Goal: Check status: Check status

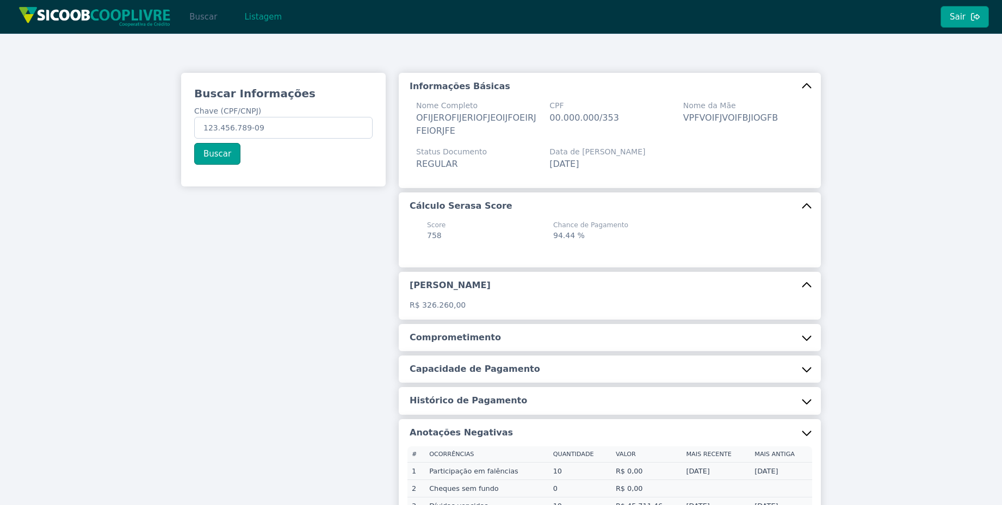
click at [196, 21] on button "Buscar" at bounding box center [203, 17] width 46 height 22
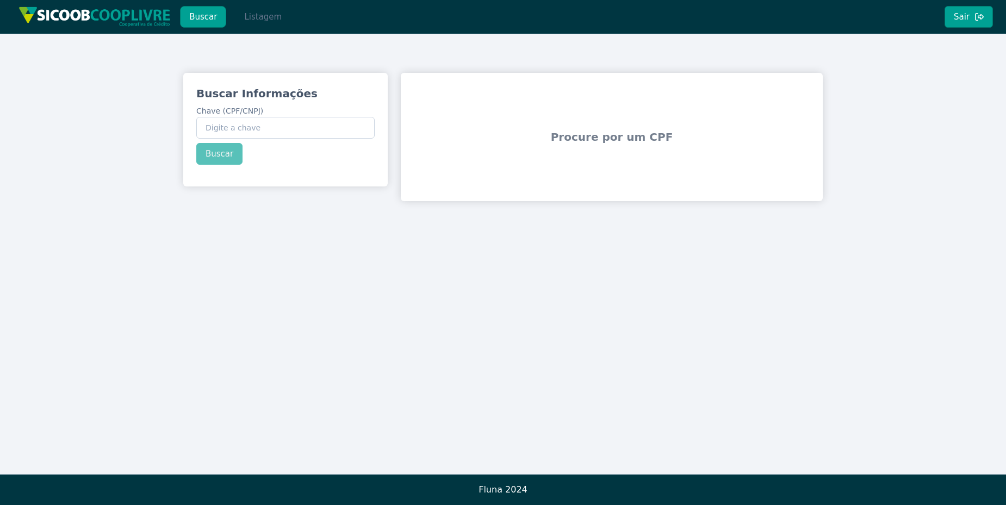
click at [243, 24] on button "Listagem" at bounding box center [263, 17] width 56 height 22
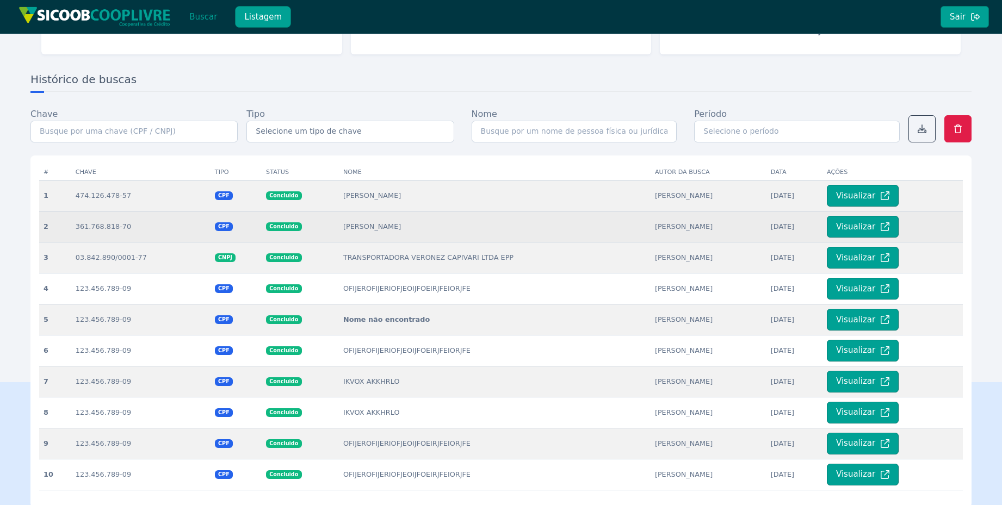
scroll to position [131, 0]
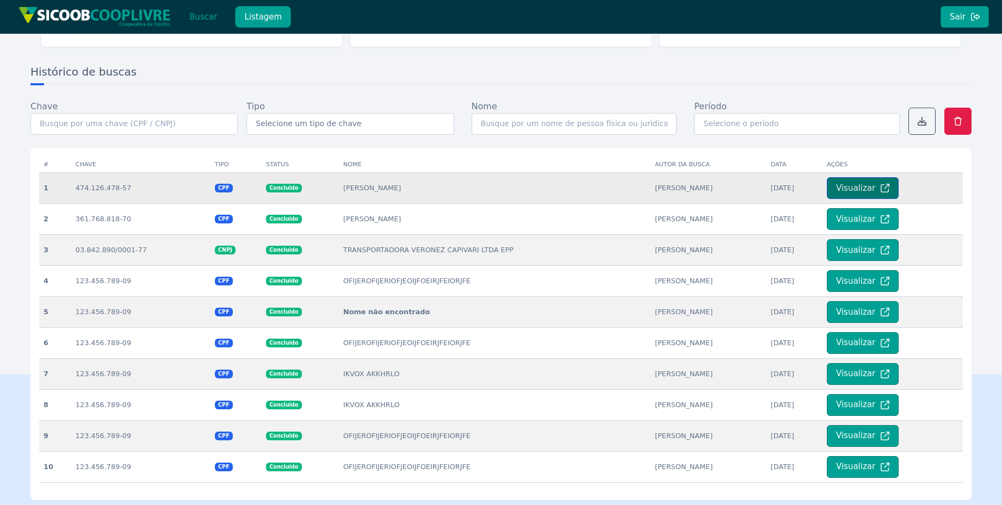
click at [841, 191] on button "Visualizar" at bounding box center [863, 188] width 72 height 22
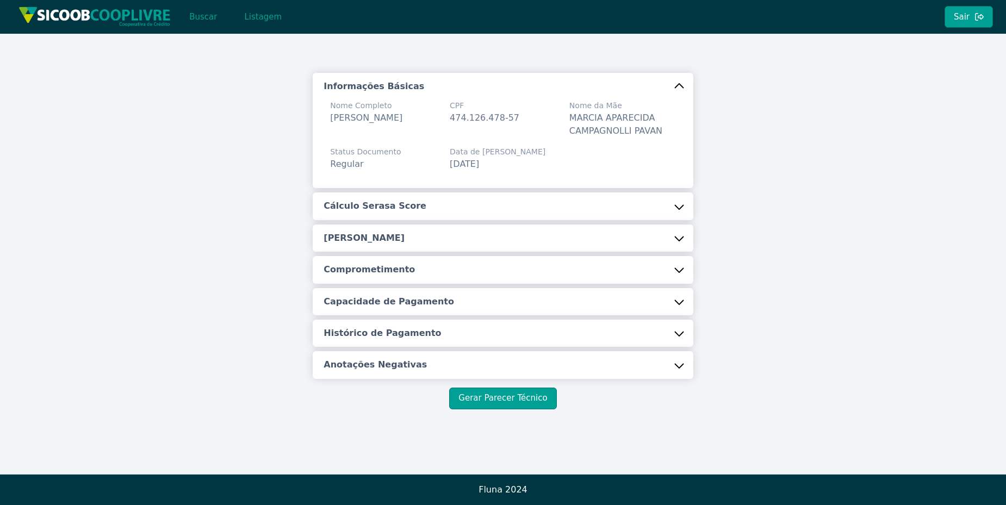
click at [560, 209] on button "Cálculo Serasa Score" at bounding box center [503, 206] width 380 height 27
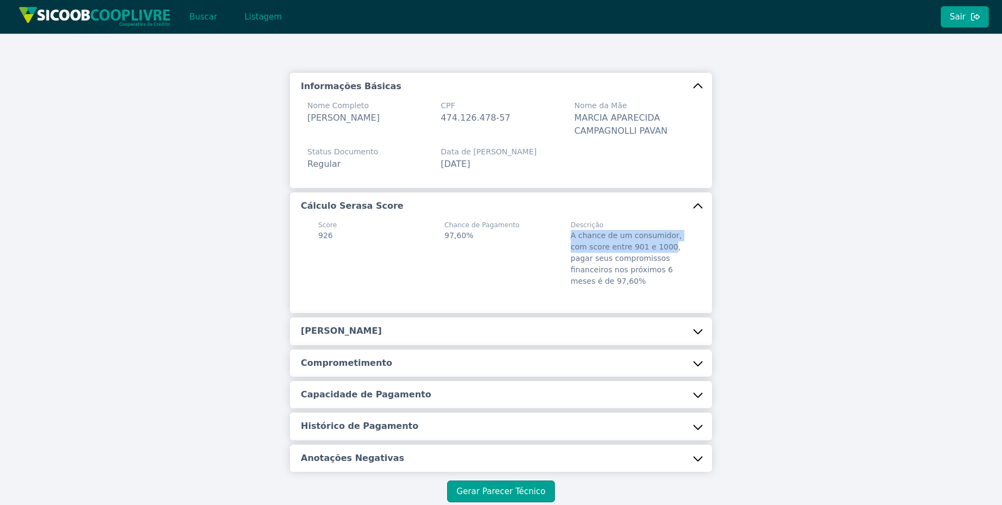
drag, startPoint x: 569, startPoint y: 237, endPoint x: 661, endPoint y: 249, distance: 92.6
click at [661, 249] on span "A chance de um consumidor, com score entre 901 e 1000, pagar seus compromissos …" at bounding box center [625, 258] width 111 height 54
copy span "A chance de um consumidor, com score entre 901 e 1000"
click at [609, 252] on div "Descrição A chance de um consumidor, com score entre 901 e 1000, pagar seus com…" at bounding box center [626, 253] width 113 height 67
drag, startPoint x: 603, startPoint y: 245, endPoint x: 664, endPoint y: 249, distance: 61.0
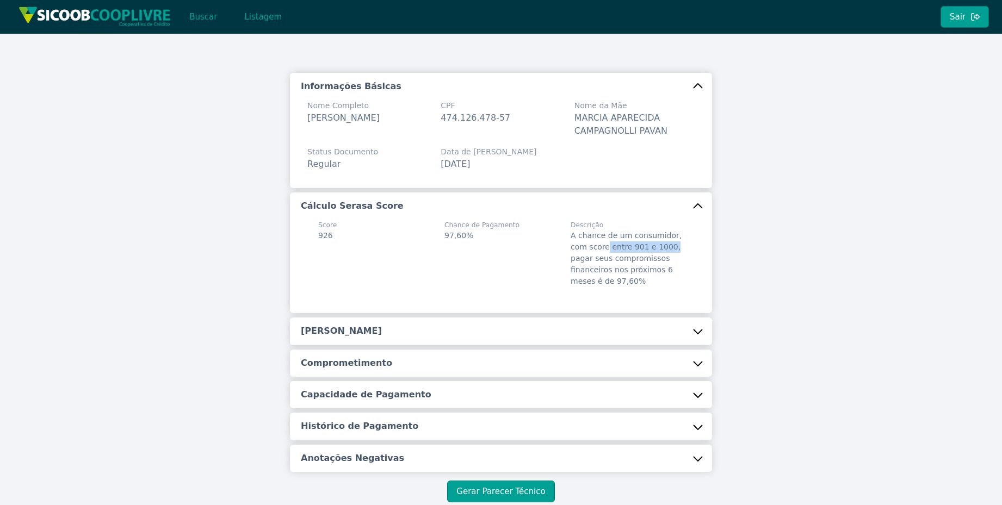
click at [664, 249] on span "A chance de um consumidor, com score entre 901 e 1000, pagar seus compromissos …" at bounding box center [625, 258] width 111 height 54
click at [681, 235] on div "Descrição A chance de um consumidor, com score entre 901 e 1000, pagar seus com…" at bounding box center [627, 253] width 126 height 67
click at [605, 245] on span "A chance de um consumidor, com score entre 901 e 1000, pagar seus compromissos …" at bounding box center [625, 258] width 111 height 54
click at [607, 247] on span "A chance de um consumidor, com score entre 901 e 1000, pagar seus compromissos …" at bounding box center [625, 258] width 111 height 54
drag, startPoint x: 606, startPoint y: 247, endPoint x: 662, endPoint y: 249, distance: 56.0
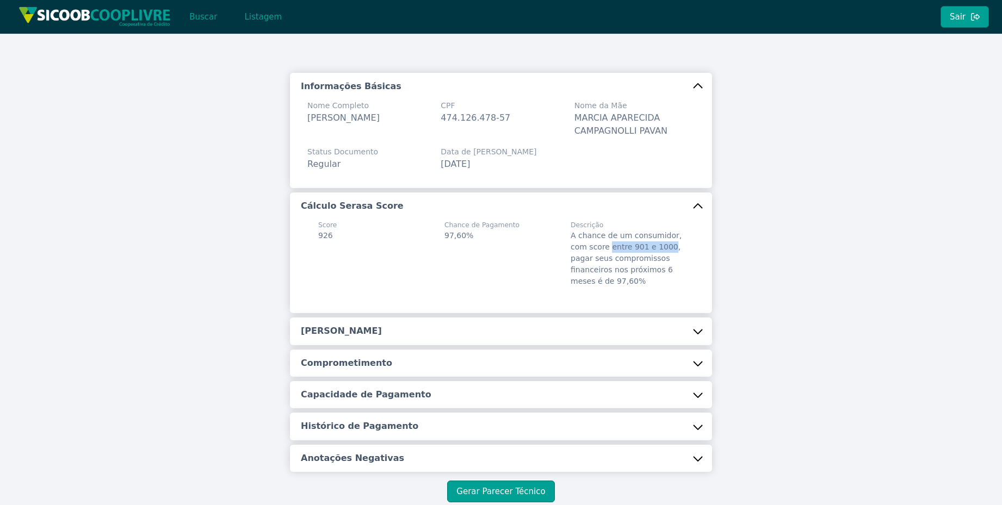
click at [662, 249] on span "A chance de um consumidor, com score entre 901 e 1000, pagar seus compromissos …" at bounding box center [625, 258] width 111 height 54
copy span "entre 901 e 1000"
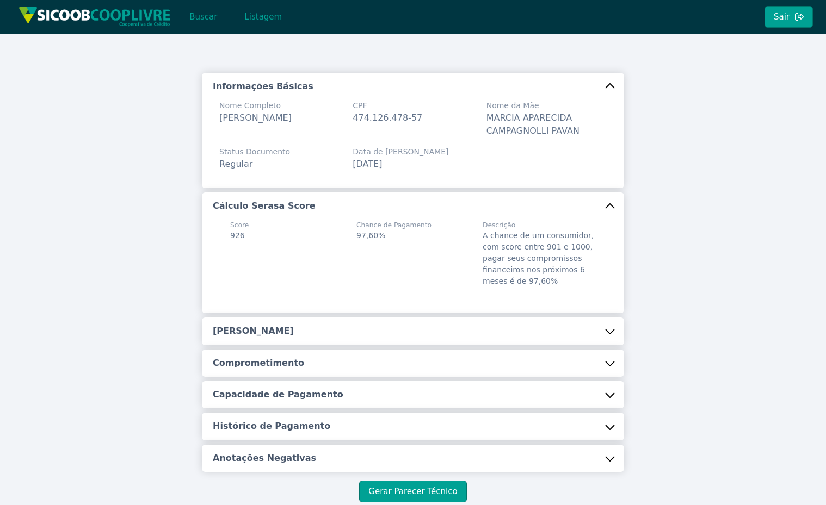
click at [561, 330] on button "Renda Estimada" at bounding box center [413, 331] width 422 height 27
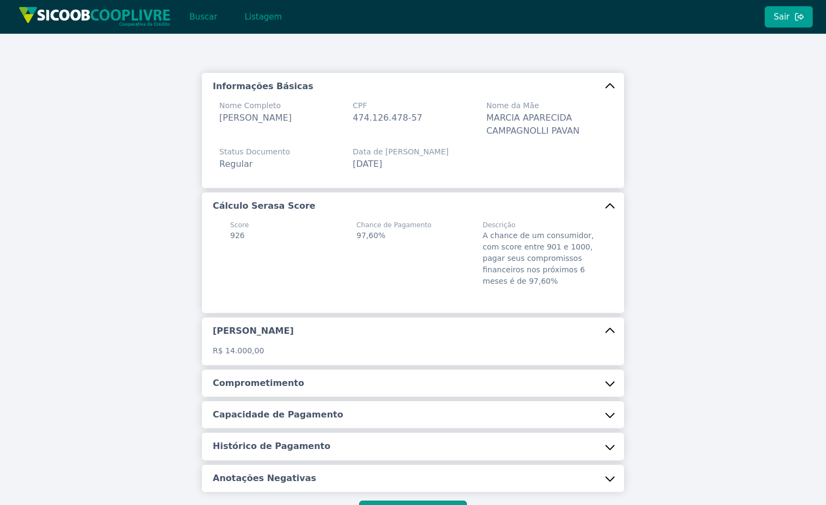
click at [561, 330] on button "[PERSON_NAME]" at bounding box center [413, 331] width 422 height 27
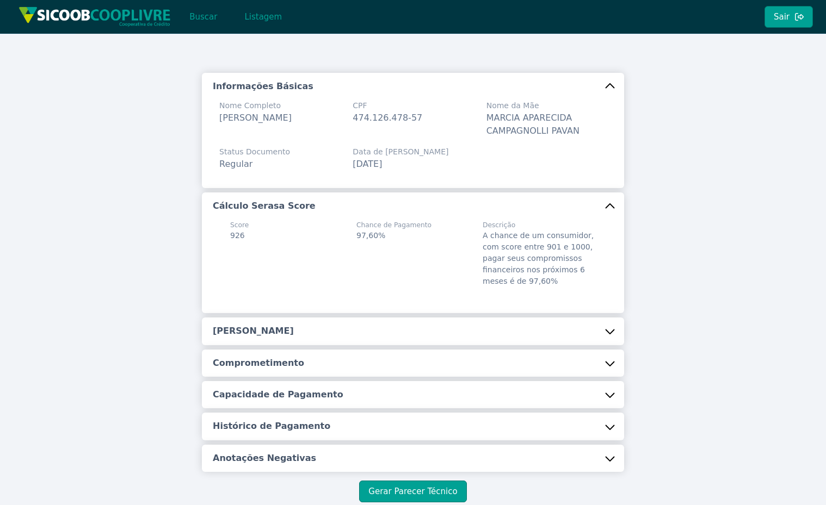
click at [561, 331] on button "[PERSON_NAME]" at bounding box center [413, 331] width 422 height 27
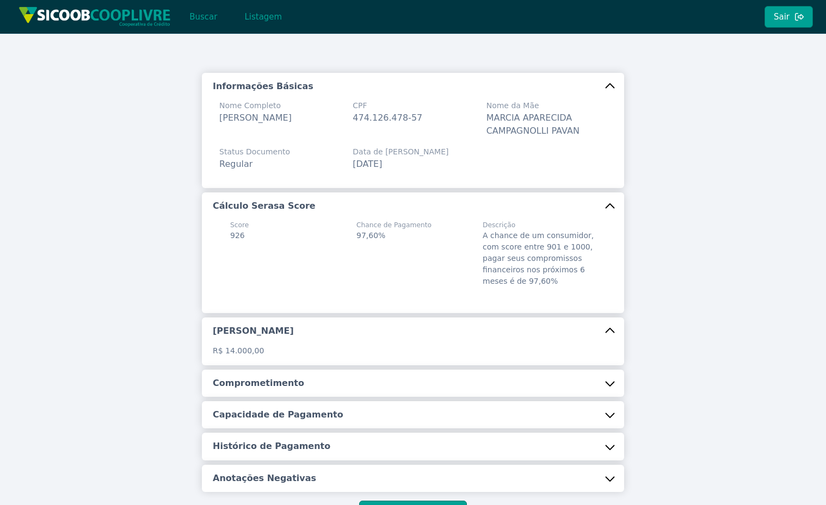
click at [561, 331] on button "Renda Estimada" at bounding box center [413, 331] width 422 height 27
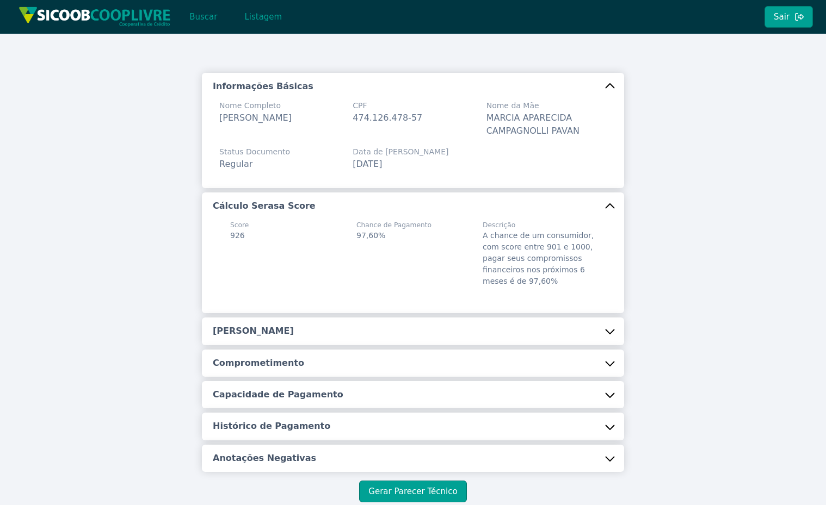
click at [560, 337] on button "Renda Estimada" at bounding box center [413, 331] width 422 height 27
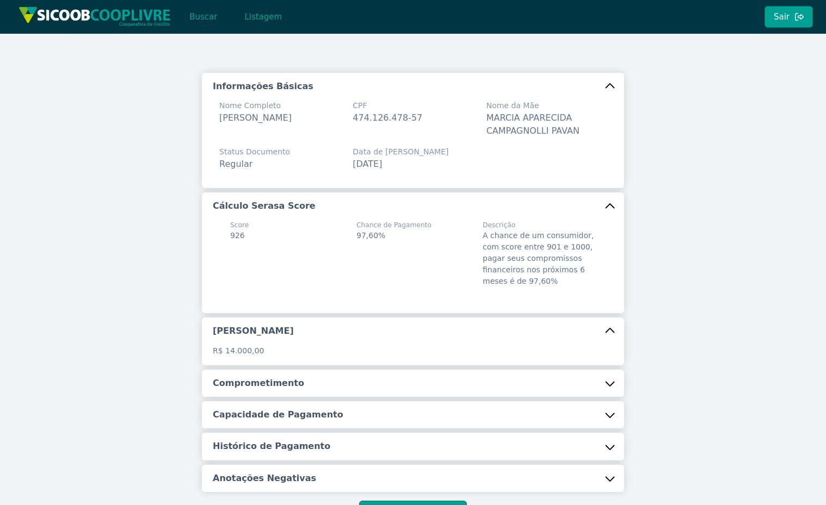
click at [560, 337] on button "Renda Estimada" at bounding box center [413, 331] width 422 height 27
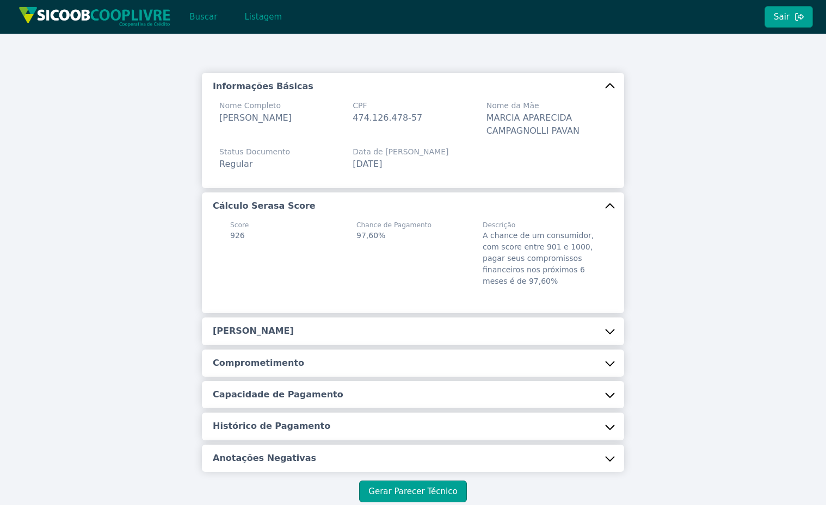
click at [559, 355] on button "Comprometimento" at bounding box center [413, 363] width 422 height 27
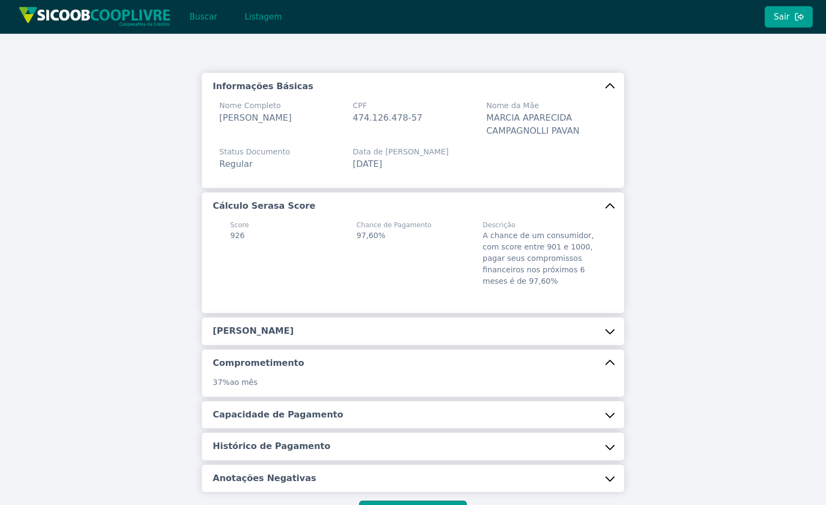
click at [559, 355] on button "Comprometimento" at bounding box center [413, 363] width 422 height 27
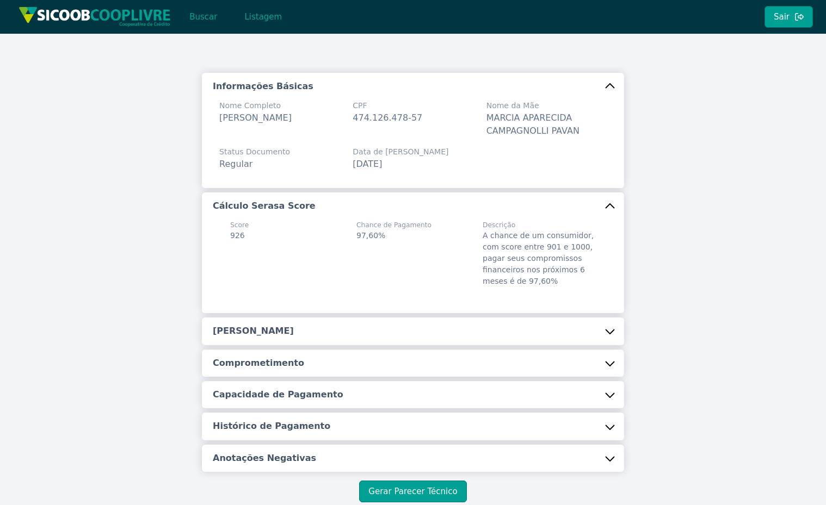
click at [559, 387] on button "Capacidade de Pagamento" at bounding box center [413, 394] width 422 height 27
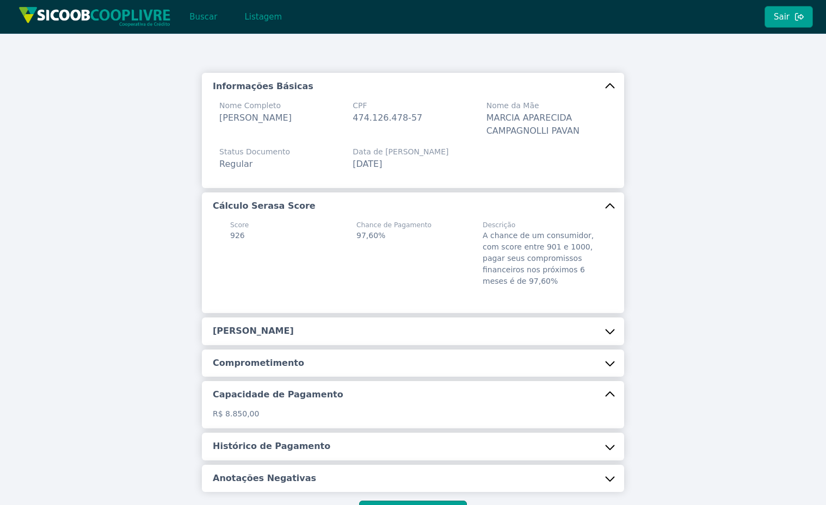
click at [559, 387] on button "Capacidade de Pagamento" at bounding box center [413, 394] width 422 height 27
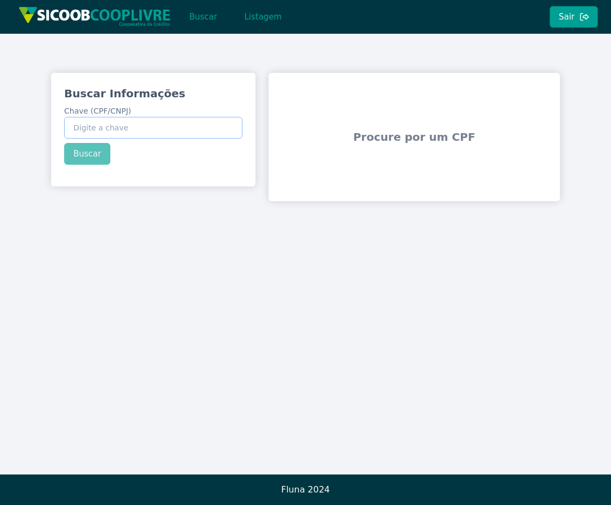
click at [182, 132] on input "Chave (CPF/CNPJ)" at bounding box center [153, 128] width 178 height 22
click at [189, 132] on input "Chave (CPF/CNPJ)" at bounding box center [153, 128] width 178 height 22
type input "123.456.789-09"
click at [89, 158] on button "Buscar" at bounding box center [87, 154] width 46 height 22
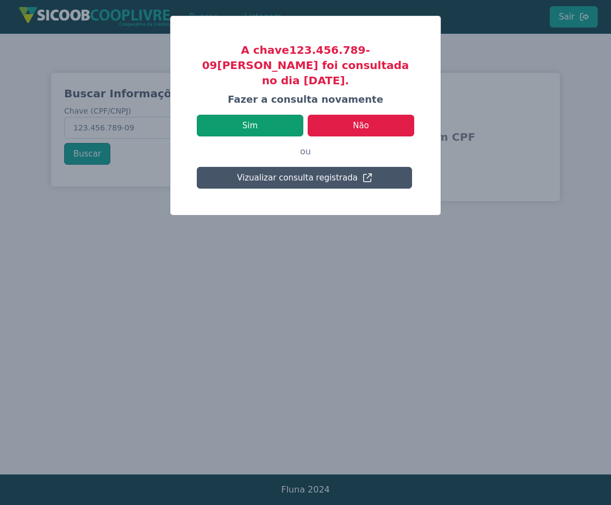
click at [214, 115] on button "Sim" at bounding box center [250, 126] width 107 height 22
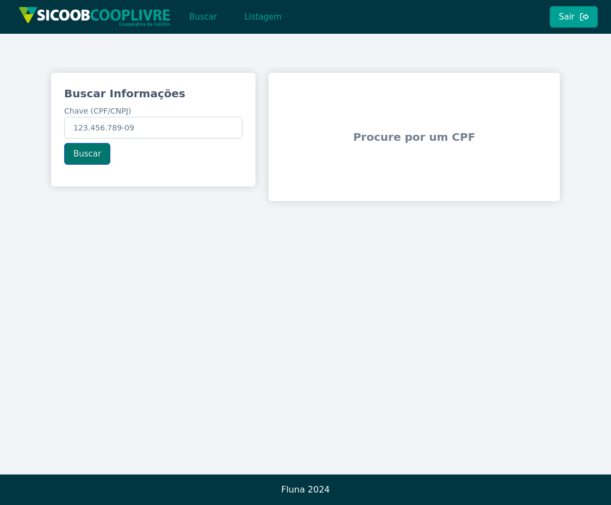
click at [98, 152] on button "Buscar" at bounding box center [87, 154] width 46 height 22
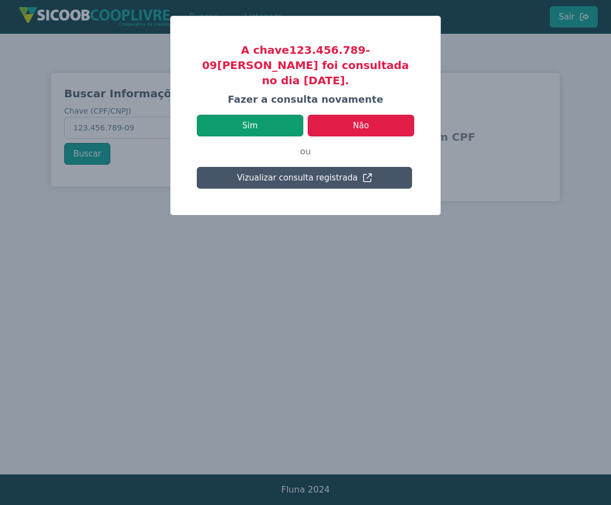
click at [277, 116] on button "Sim" at bounding box center [250, 126] width 107 height 22
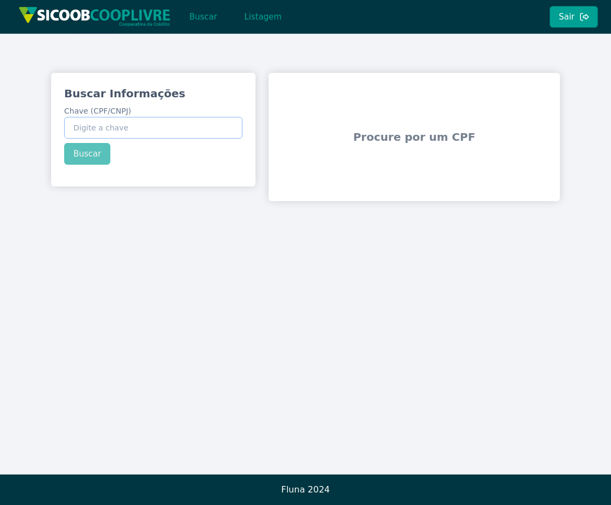
click at [128, 123] on input "Chave (CPF/CNPJ)" at bounding box center [153, 128] width 178 height 22
type input "123.456.789-09"
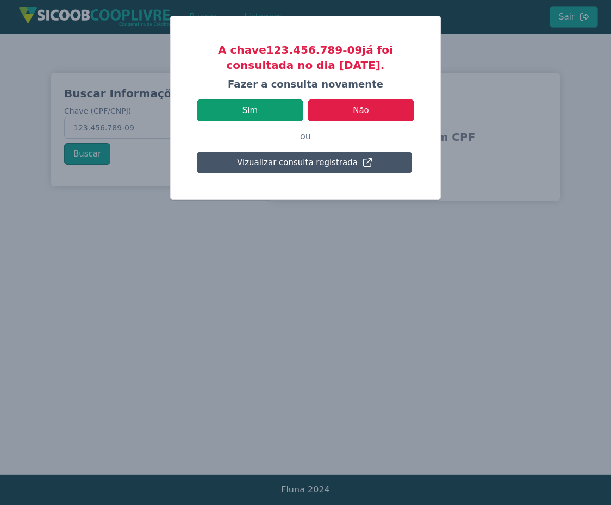
click at [284, 116] on button "Sim" at bounding box center [250, 111] width 107 height 22
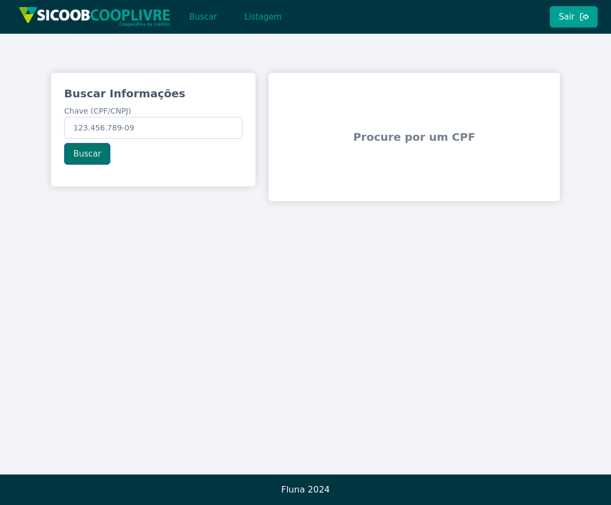
click at [103, 157] on button "Buscar" at bounding box center [87, 154] width 46 height 22
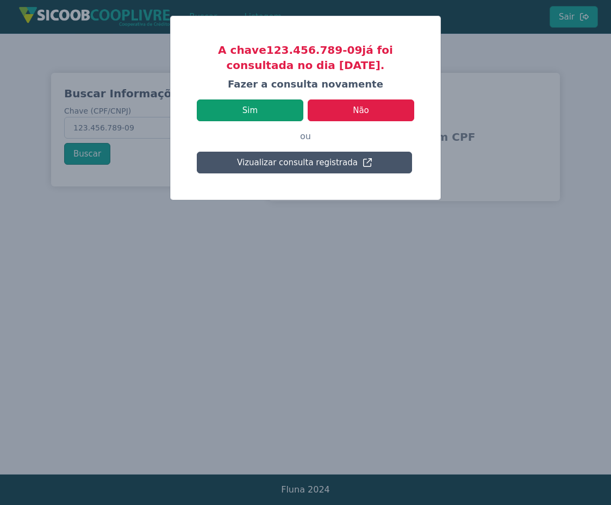
click at [251, 105] on button "Sim" at bounding box center [250, 111] width 107 height 22
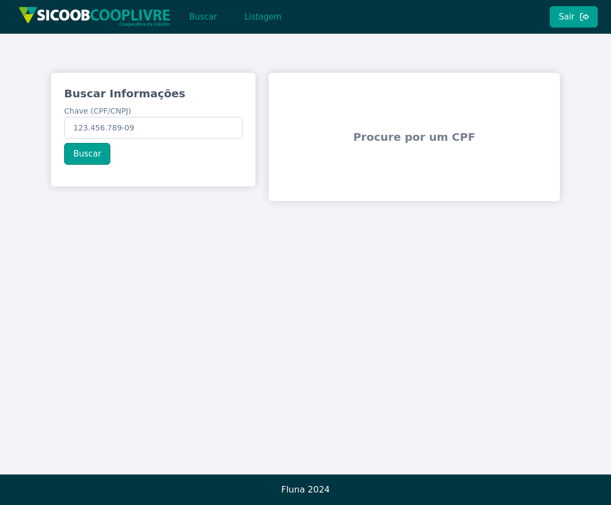
click at [492, 174] on div "Procure por um CPF" at bounding box center [415, 137] width 292 height 128
click at [469, 152] on span "Procure por um CPF" at bounding box center [414, 136] width 283 height 67
click at [139, 131] on input "Chave (CPF/CNPJ)" at bounding box center [153, 128] width 178 height 22
type input "123.456.789-09"
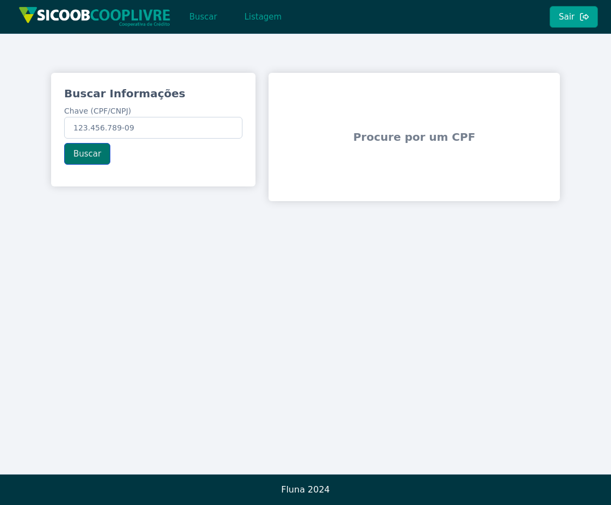
click at [106, 154] on button "Buscar" at bounding box center [87, 154] width 46 height 22
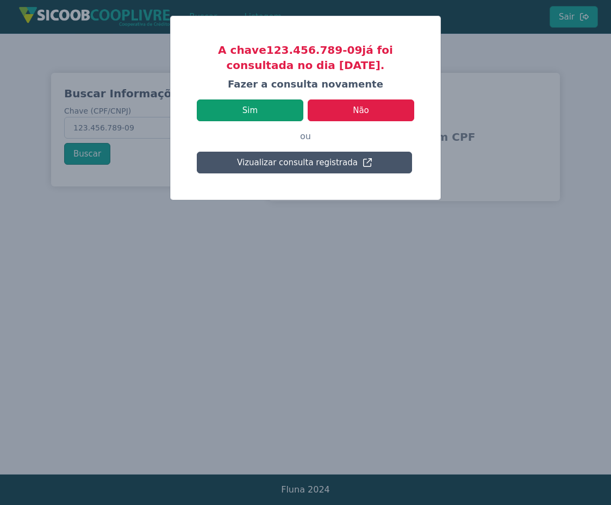
click at [288, 114] on button "Sim" at bounding box center [250, 111] width 107 height 22
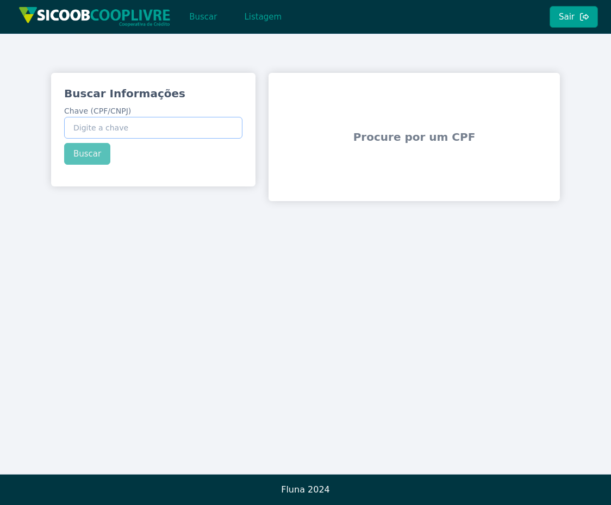
click at [227, 131] on input "Chave (CPF/CNPJ)" at bounding box center [153, 128] width 178 height 22
type input "123.456.789-09"
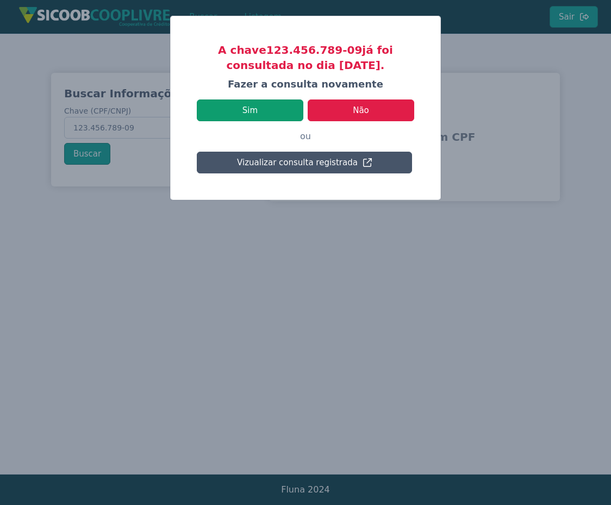
click at [244, 108] on button "Sim" at bounding box center [250, 111] width 107 height 22
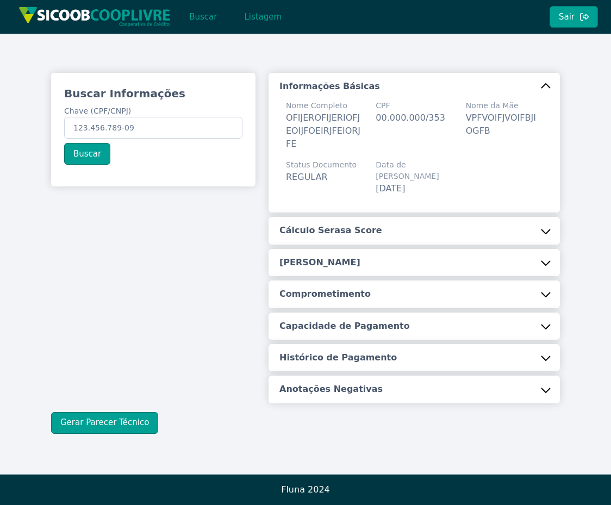
click at [503, 221] on button "Cálculo Serasa Score" at bounding box center [415, 230] width 292 height 27
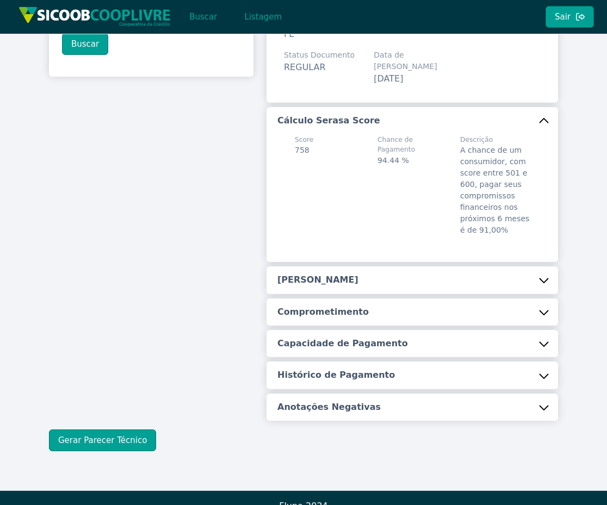
scroll to position [115, 0]
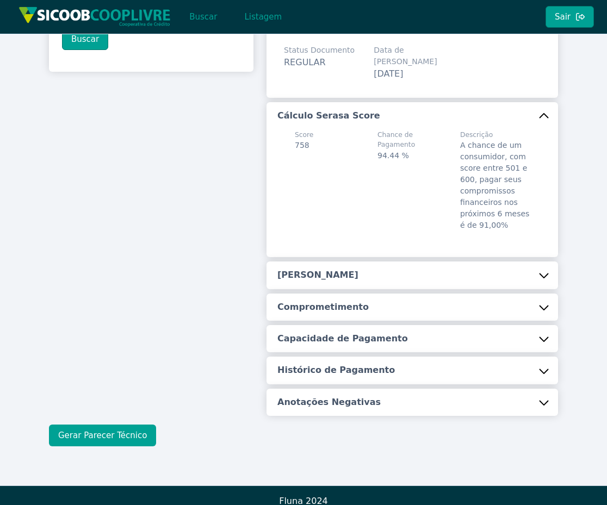
click at [61, 425] on button "Gerar Parecer Técnico" at bounding box center [102, 436] width 107 height 22
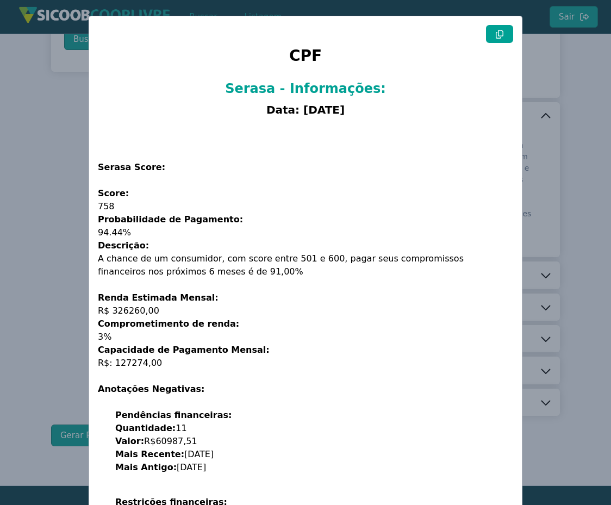
click at [554, 96] on modal-container "CPF Serasa - Informações: Data: 14/10/2025 Serasa Score: Score: 758 Probabilida…" at bounding box center [305, 252] width 611 height 505
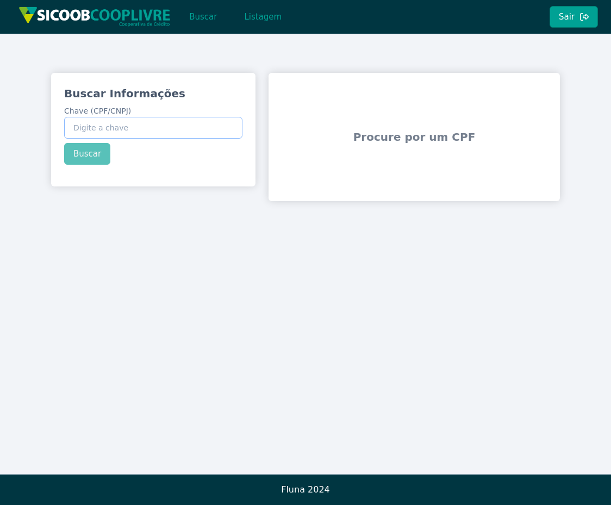
click at [204, 131] on input "Chave (CPF/CNPJ)" at bounding box center [153, 128] width 178 height 22
type input "123.456.789-09"
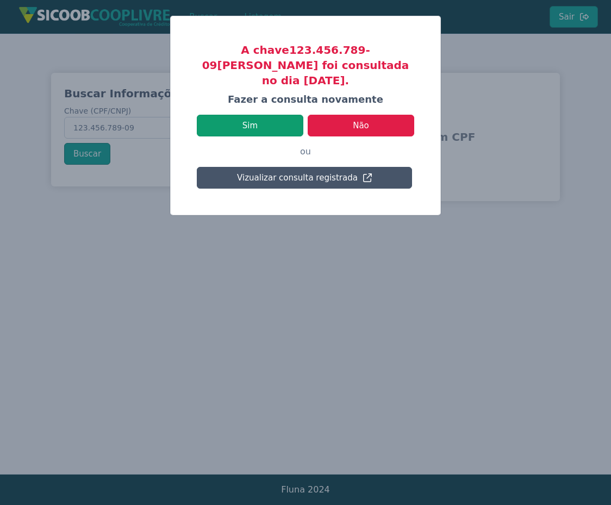
click at [251, 115] on button "Sim" at bounding box center [250, 126] width 107 height 22
click at [269, 115] on button "Sim" at bounding box center [250, 126] width 107 height 22
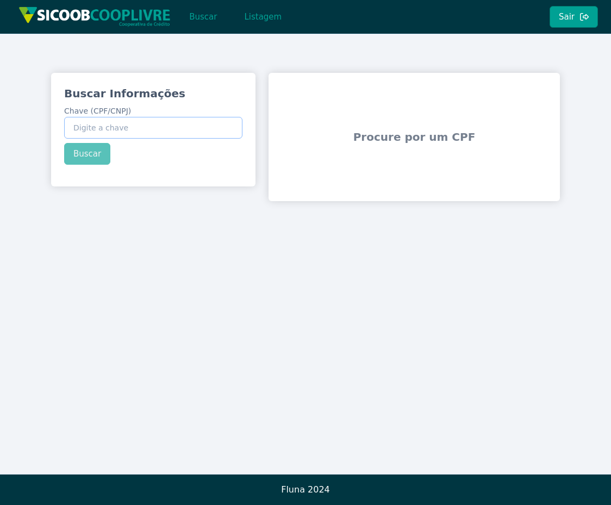
click at [173, 128] on input "Chave (CPF/CNPJ)" at bounding box center [153, 128] width 178 height 22
type input "123.456.789-09"
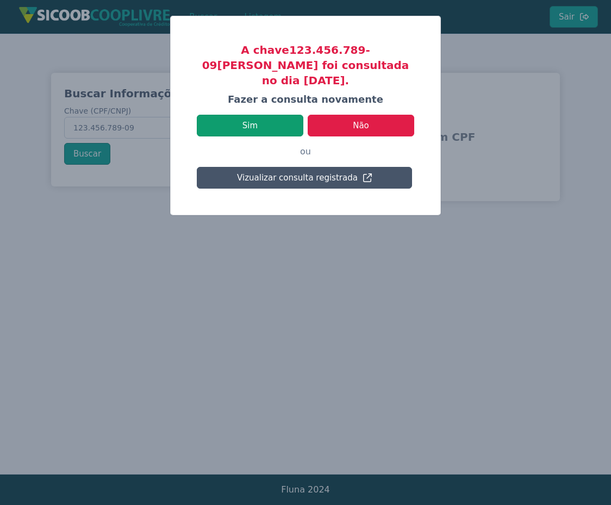
click at [273, 115] on button "Sim" at bounding box center [250, 126] width 107 height 22
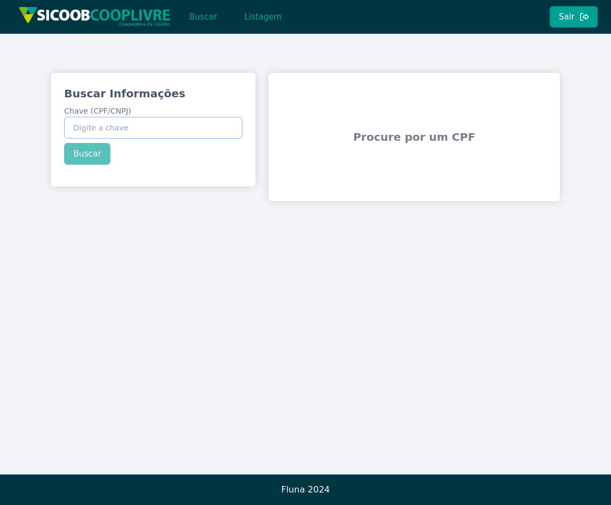
click at [132, 137] on input "Chave (CPF/CNPJ)" at bounding box center [153, 128] width 178 height 22
type input "123.456.789-09"
click at [143, 130] on input "123.456.789-09" at bounding box center [153, 128] width 178 height 22
click at [100, 147] on button "Buscar" at bounding box center [87, 154] width 46 height 22
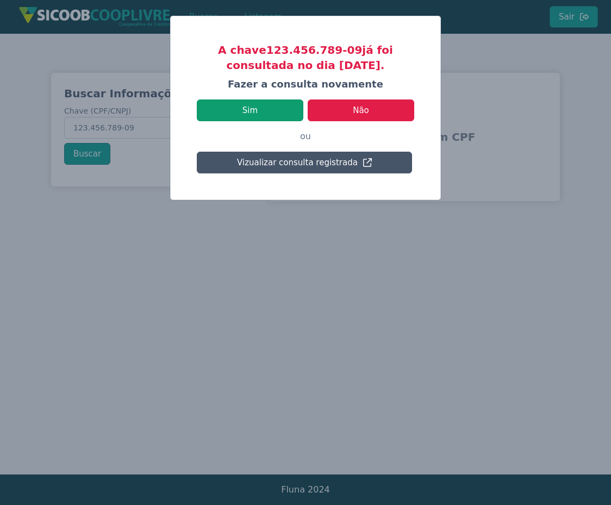
click at [272, 116] on button "Sim" at bounding box center [250, 111] width 107 height 22
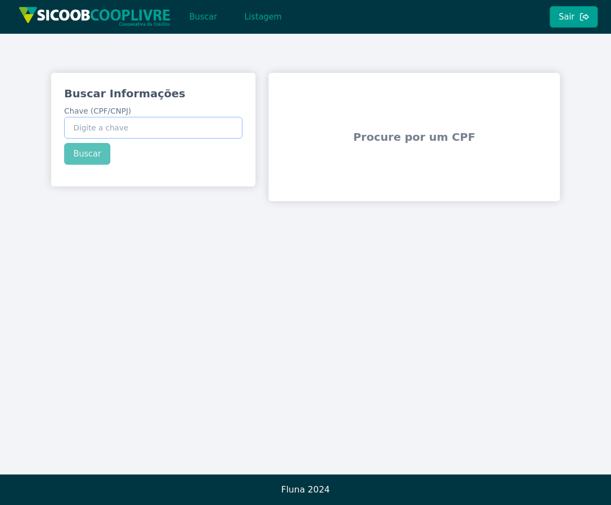
click at [204, 120] on input "Chave (CPF/CNPJ)" at bounding box center [153, 128] width 178 height 22
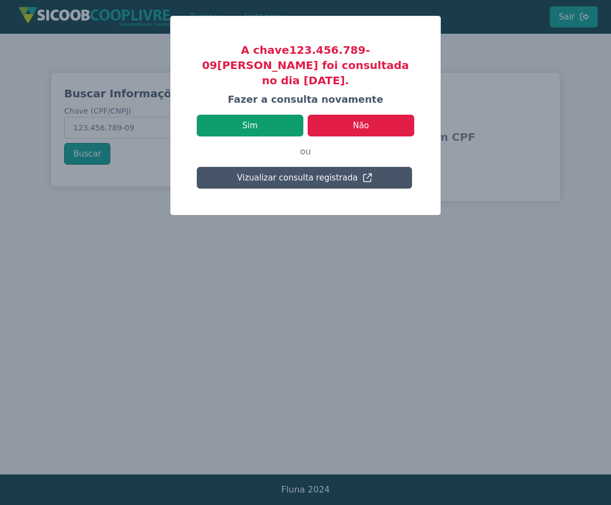
click at [216, 115] on button "Sim" at bounding box center [250, 126] width 107 height 22
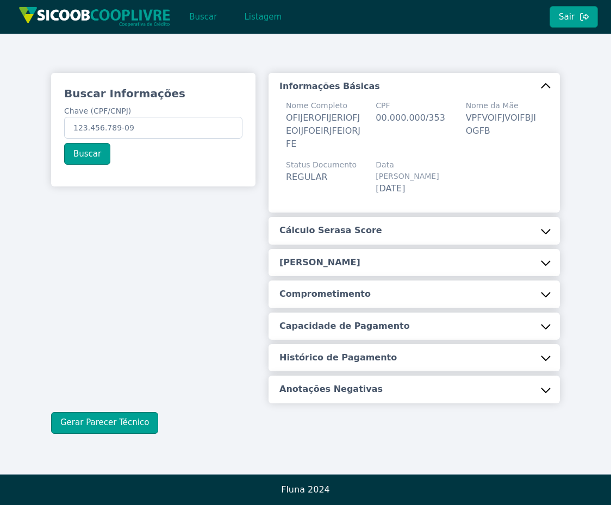
click at [406, 217] on button "Cálculo Serasa Score" at bounding box center [415, 230] width 292 height 27
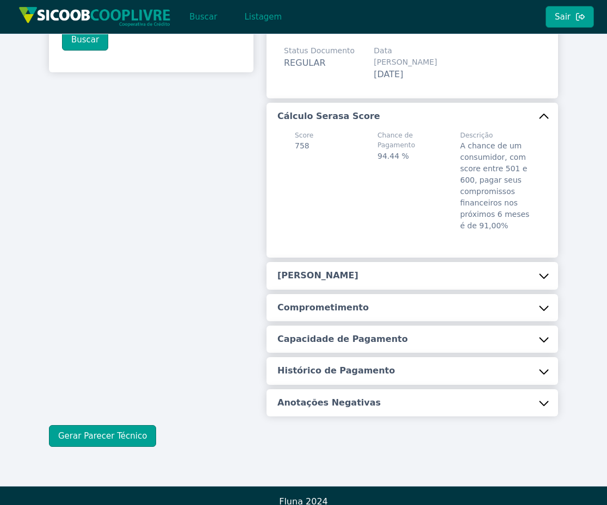
scroll to position [115, 0]
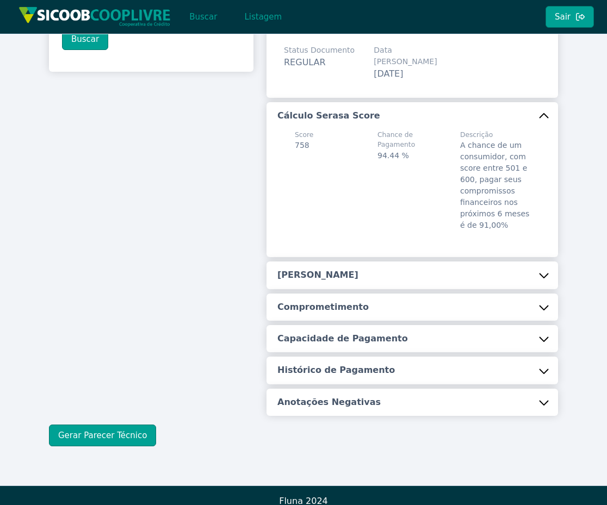
click at [410, 262] on button "Renda Estimada" at bounding box center [412, 275] width 292 height 27
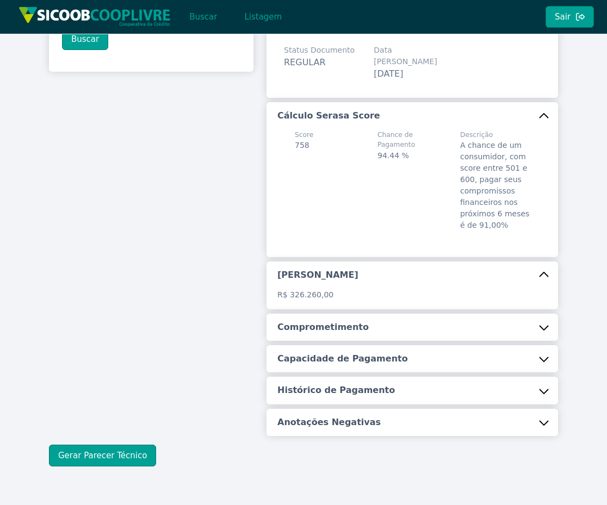
click at [407, 314] on button "Comprometimento" at bounding box center [412, 327] width 292 height 27
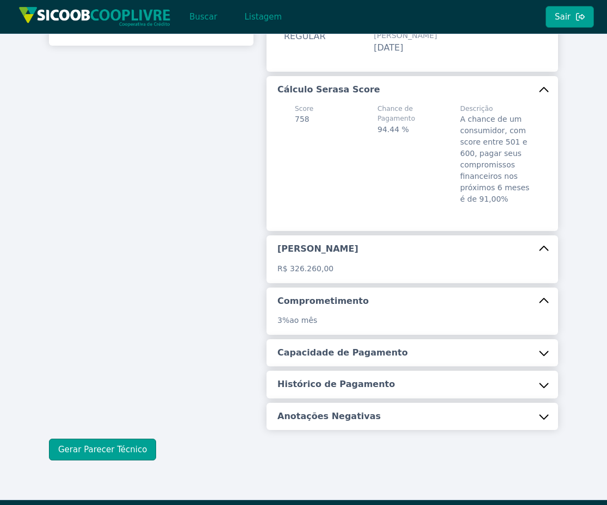
scroll to position [155, 0]
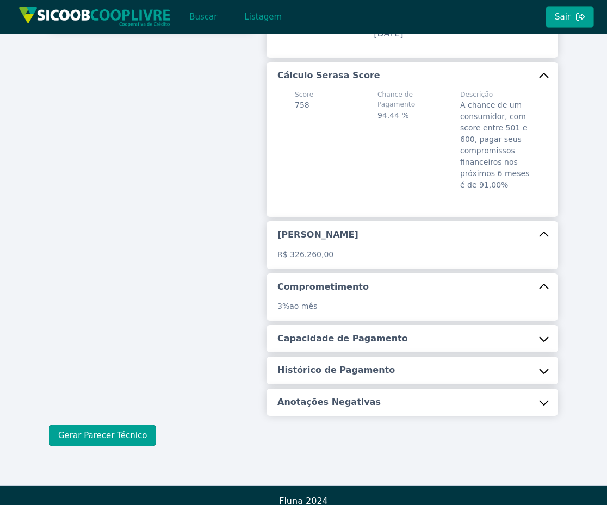
click at [405, 325] on button "Capacidade de Pagamento" at bounding box center [412, 338] width 292 height 27
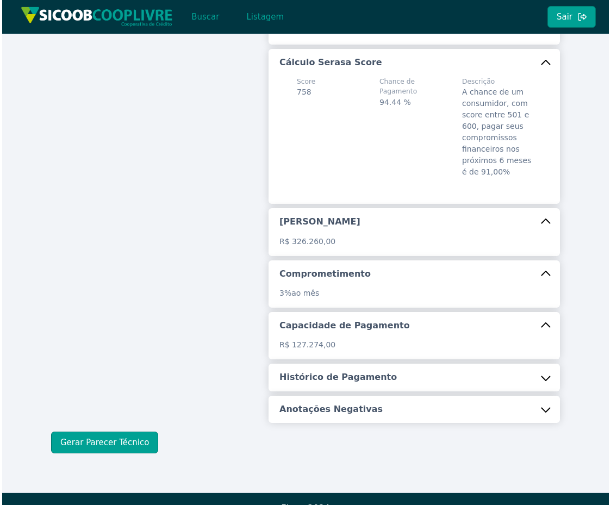
scroll to position [175, 0]
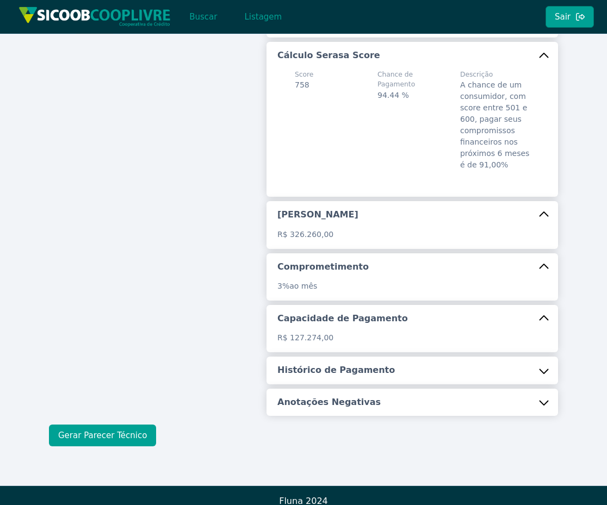
click at [75, 425] on button "Gerar Parecer Técnico" at bounding box center [102, 436] width 107 height 22
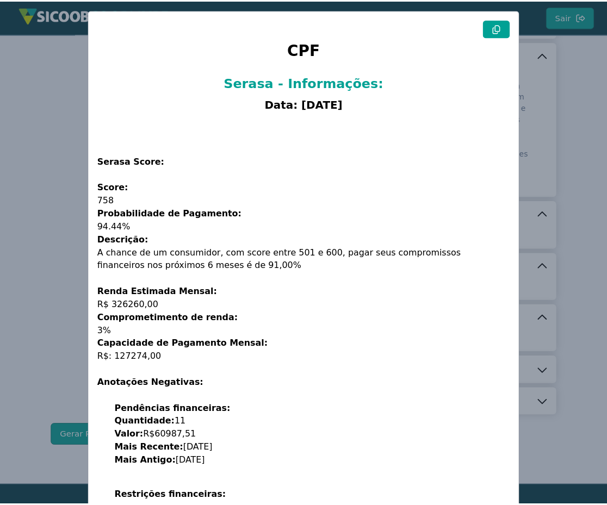
scroll to position [0, 0]
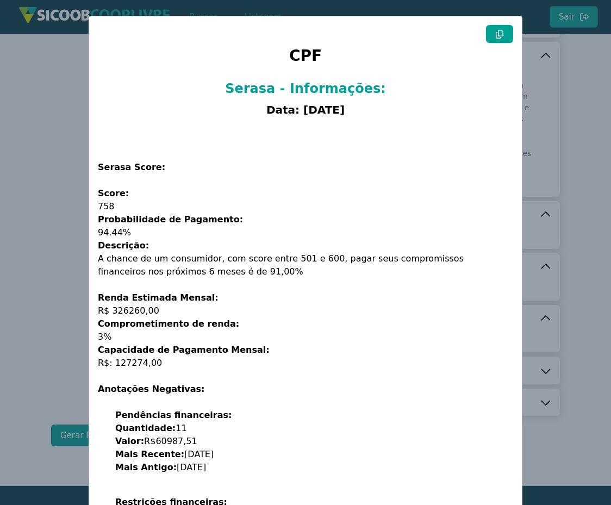
click at [590, 179] on modal-container "CPF Serasa - Informações: Data: 14/10/2025 Serasa Score: Score: 758 Probabilida…" at bounding box center [305, 252] width 611 height 505
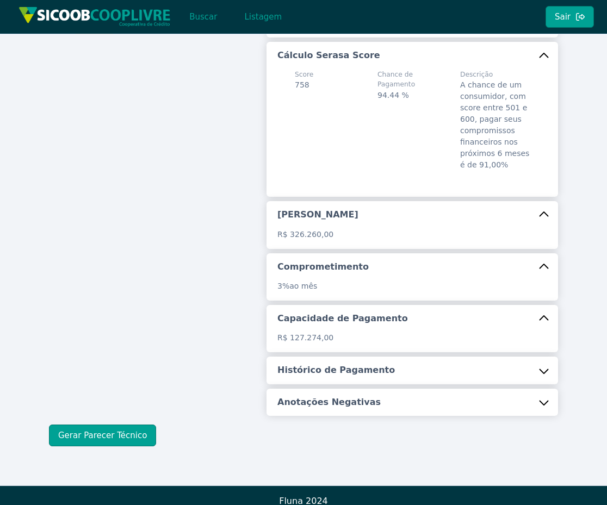
click at [504, 360] on button "Histórico de Pagamento" at bounding box center [412, 370] width 292 height 27
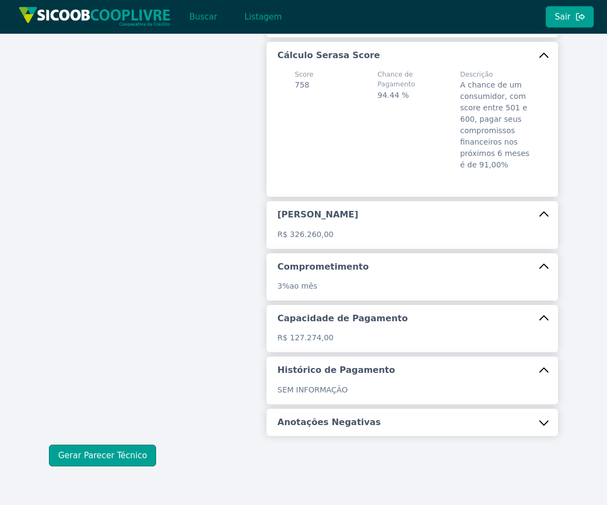
click at [490, 409] on button "Anotações Negativas" at bounding box center [412, 422] width 292 height 27
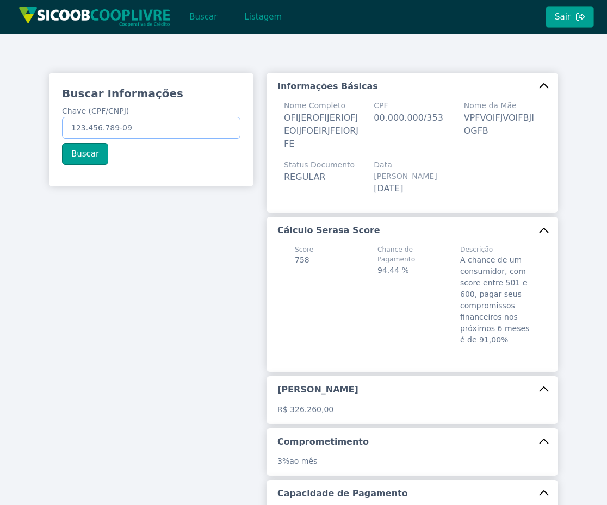
click at [168, 134] on input "123.456.789-09" at bounding box center [151, 128] width 178 height 22
click at [82, 156] on div "Buscar Informações Chave (CPF/CNPJ) 12.345.678/9000-16 Buscar" at bounding box center [151, 125] width 204 height 105
click at [125, 127] on input "12.345.678/9000-16" at bounding box center [151, 128] width 178 height 22
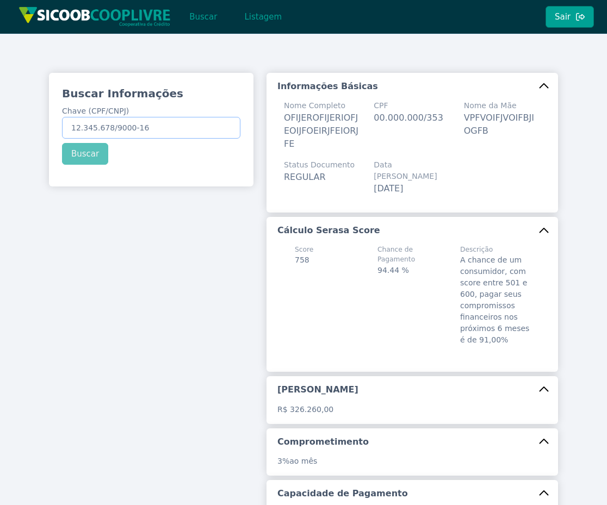
click at [125, 127] on input "12.345.678/9000-16" at bounding box center [151, 128] width 178 height 22
click at [187, 131] on input "12.345.678/9000-16" at bounding box center [151, 128] width 178 height 22
paste input "00.000.802/0001-00"
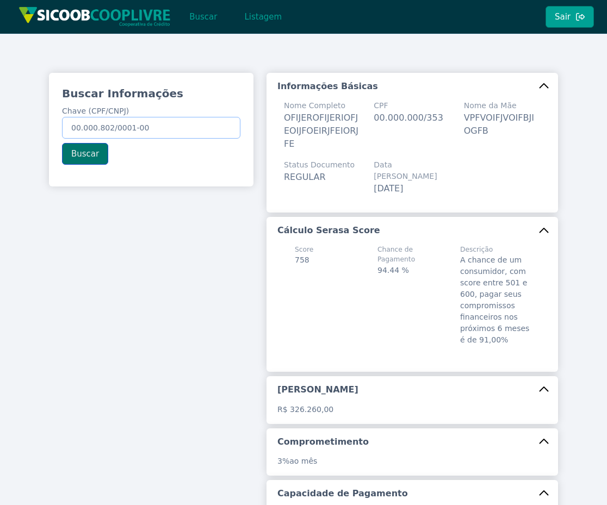
type input "00.000.802/0001-00"
click at [86, 155] on button "Buscar" at bounding box center [85, 154] width 46 height 22
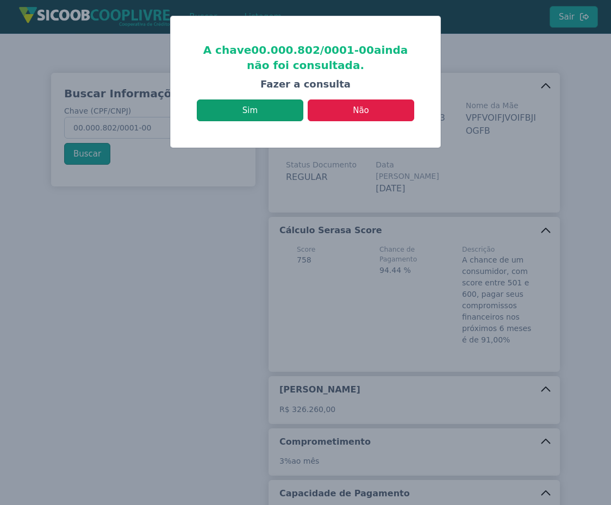
click at [257, 108] on button "Sim" at bounding box center [250, 111] width 107 height 22
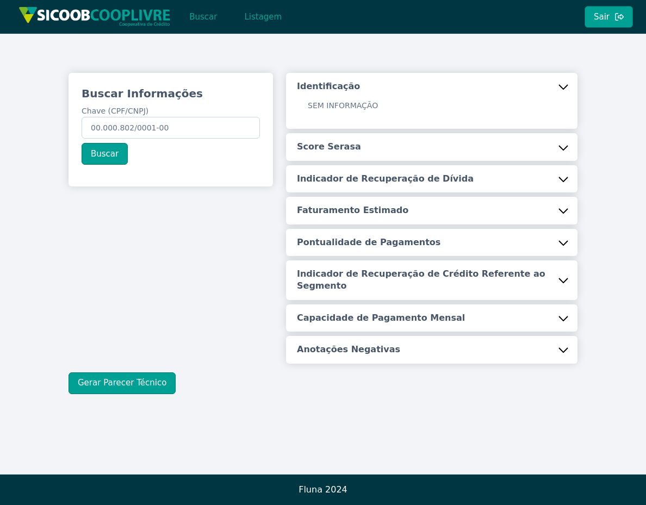
click at [446, 157] on button "Score Serasa" at bounding box center [432, 146] width 292 height 27
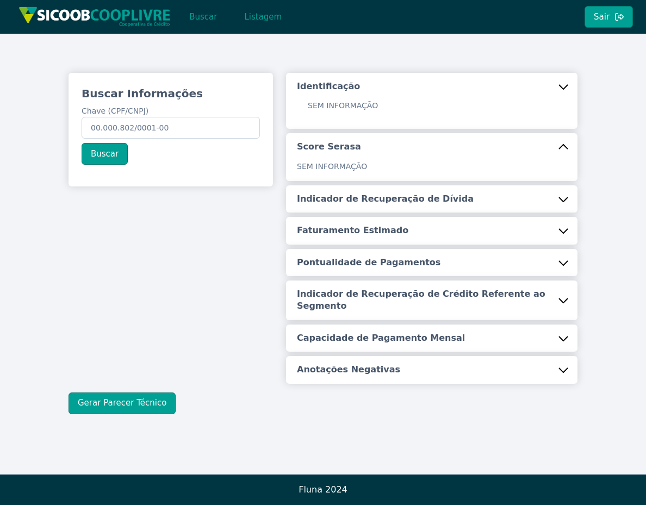
click at [452, 190] on button "Indicador de Recuperação de Dívida" at bounding box center [432, 198] width 292 height 27
click at [449, 221] on button "Faturamento Estimado" at bounding box center [432, 230] width 292 height 27
click at [432, 257] on button "Pontualidade de Pagamentos" at bounding box center [432, 262] width 292 height 27
click at [104, 157] on button "Buscar" at bounding box center [105, 154] width 46 height 22
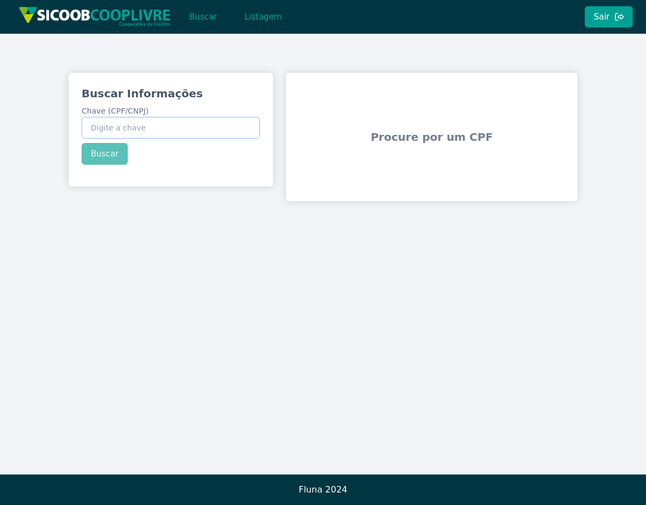
click at [115, 127] on input "Chave (CPF/CNPJ)" at bounding box center [171, 128] width 178 height 22
paste input "00.000.802/0001-00"
type input "00.000.802/0001-00"
click at [111, 154] on button "Buscar" at bounding box center [105, 154] width 46 height 22
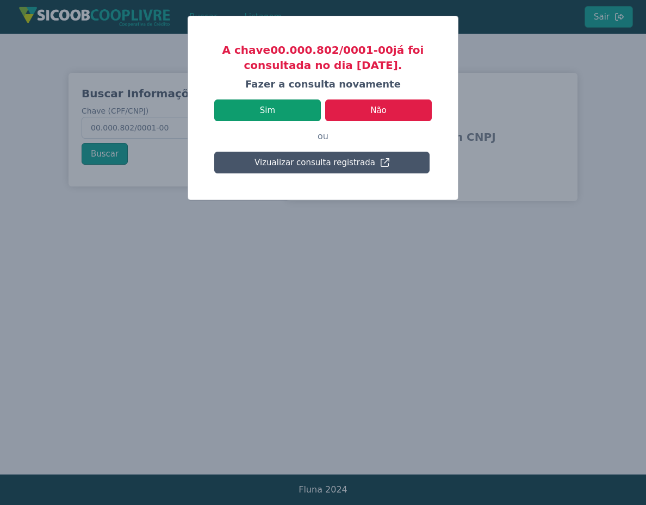
click at [311, 116] on button "Sim" at bounding box center [267, 111] width 107 height 22
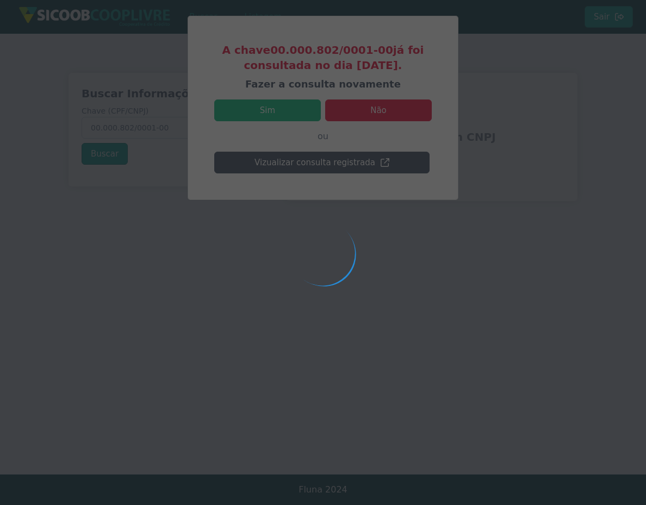
click at [547, 227] on div at bounding box center [323, 252] width 646 height 505
